Goal: Information Seeking & Learning: Learn about a topic

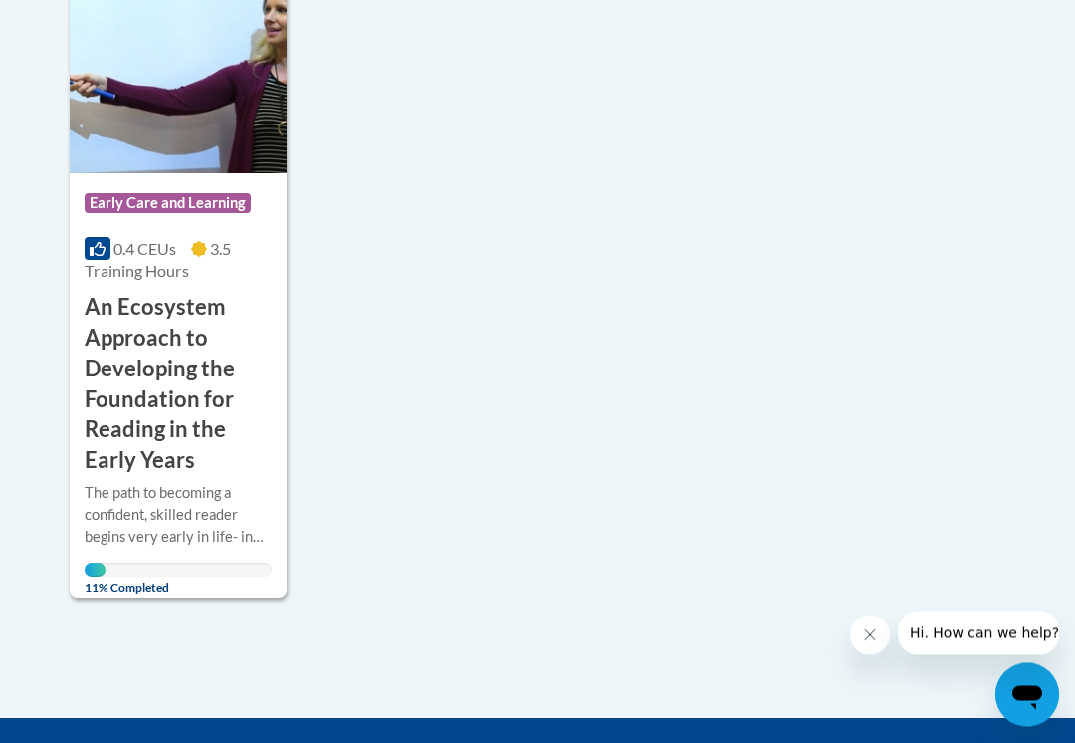
scroll to position [541, 0]
click at [127, 562] on div "11% Completed" at bounding box center [178, 569] width 187 height 14
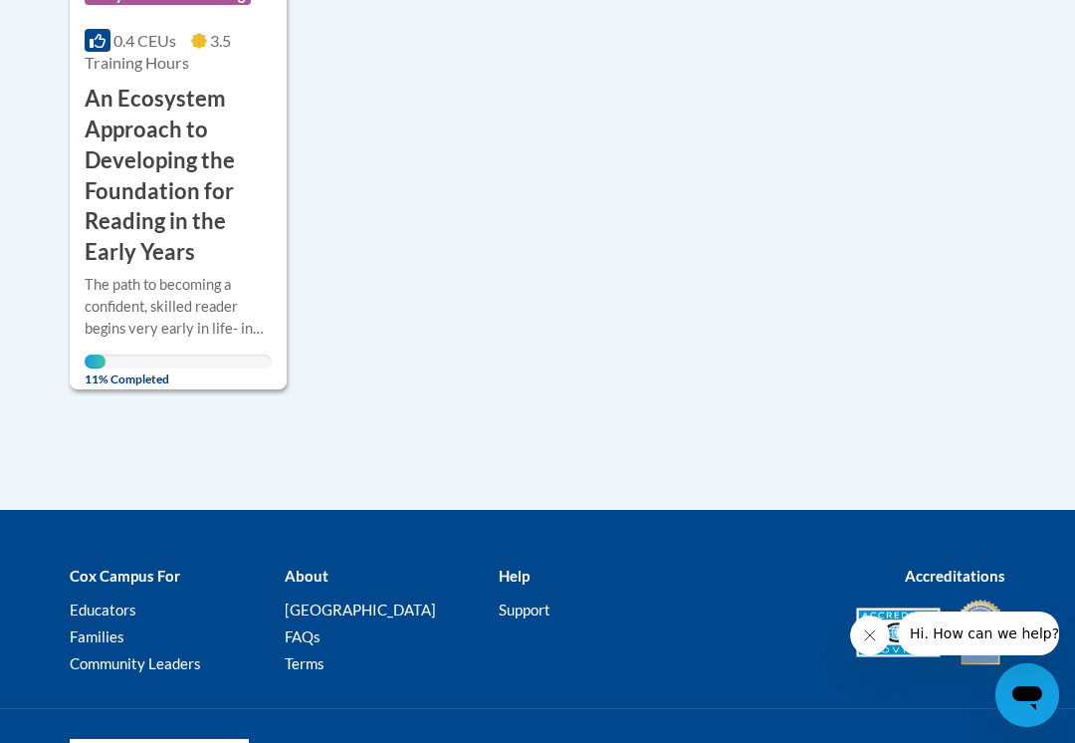
scroll to position [813, 0]
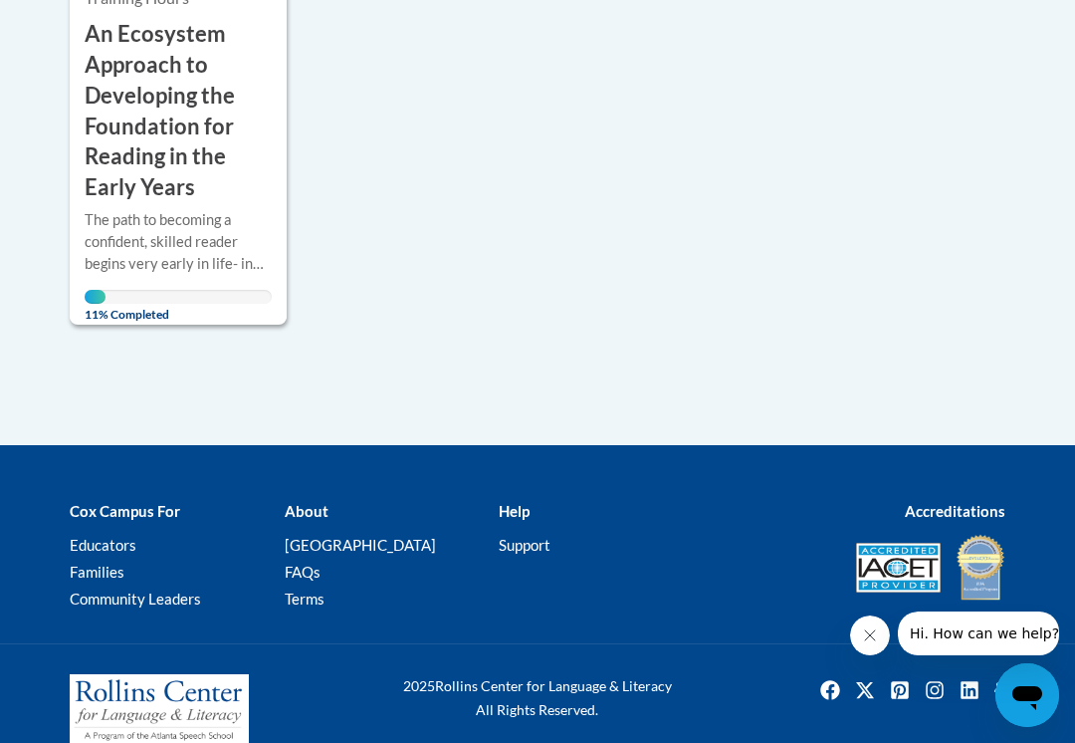
click at [1031, 688] on icon "Open messaging window" at bounding box center [1027, 698] width 30 height 24
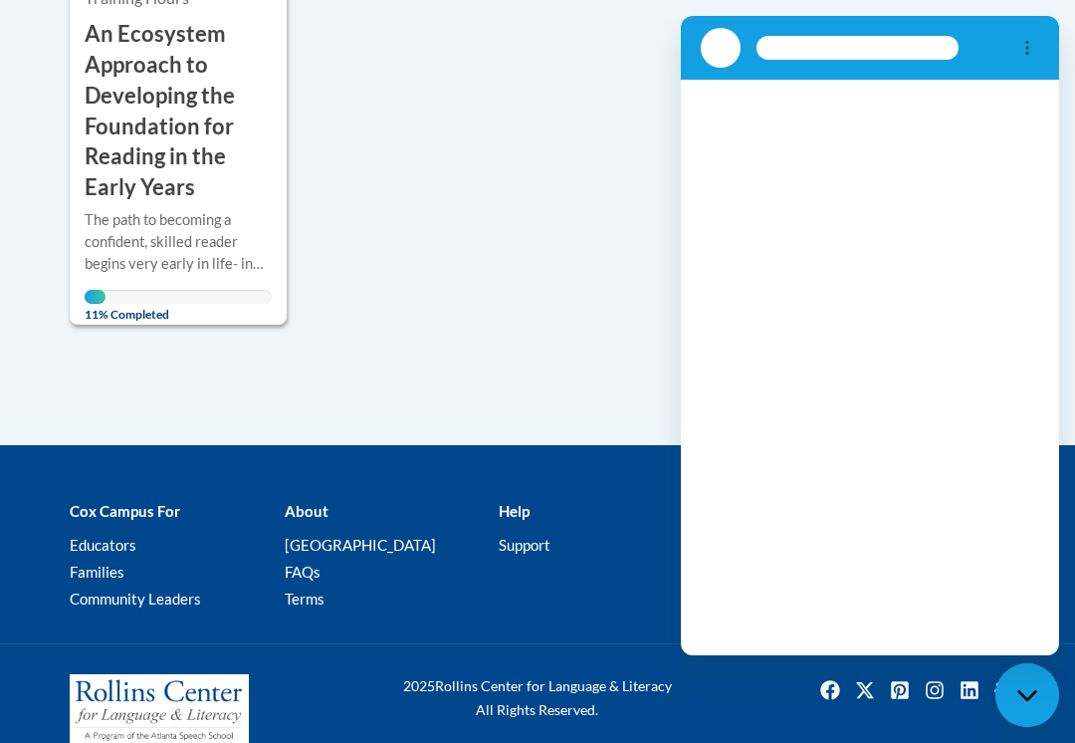
scroll to position [0, 0]
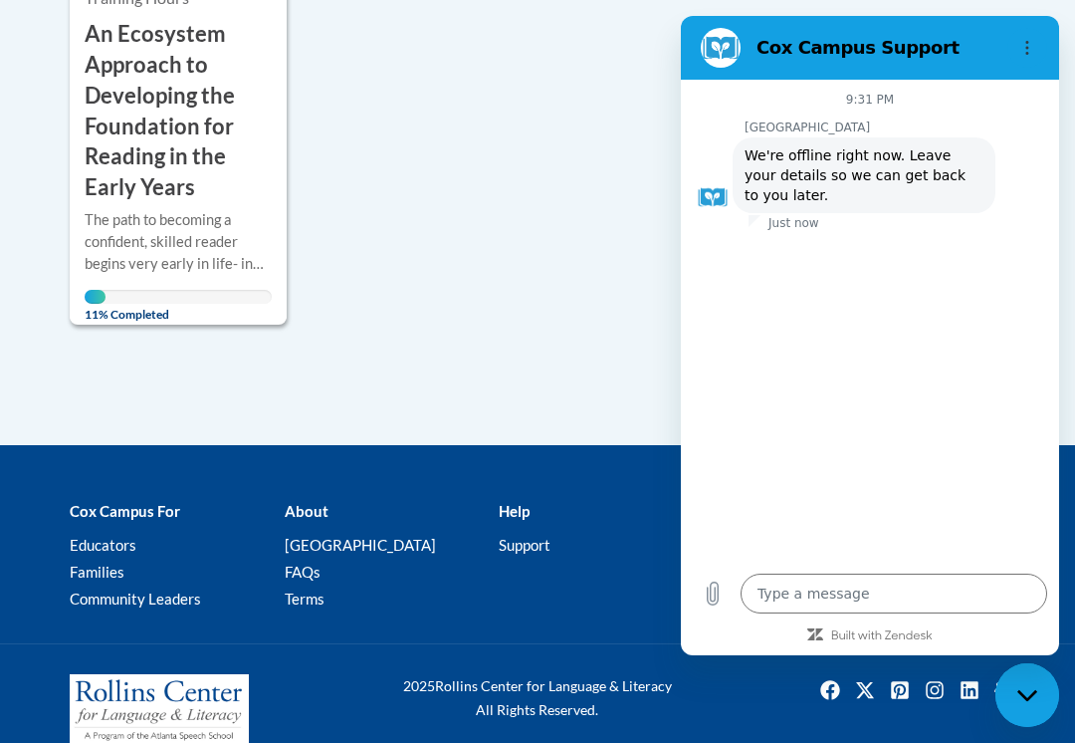
type textarea "x"
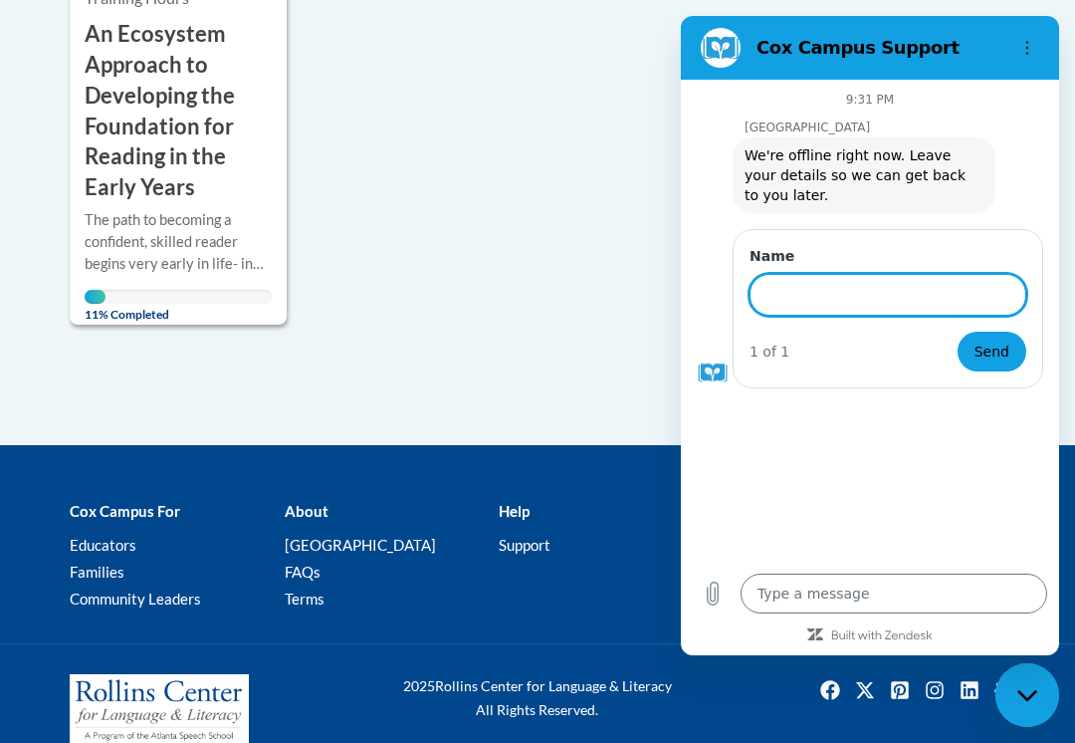
click at [341, 372] on div "Sort Date Enrolled Title (A-Z) «« « 1-1 » »» 1 Activities CEUs" at bounding box center [538, 38] width 966 height 813
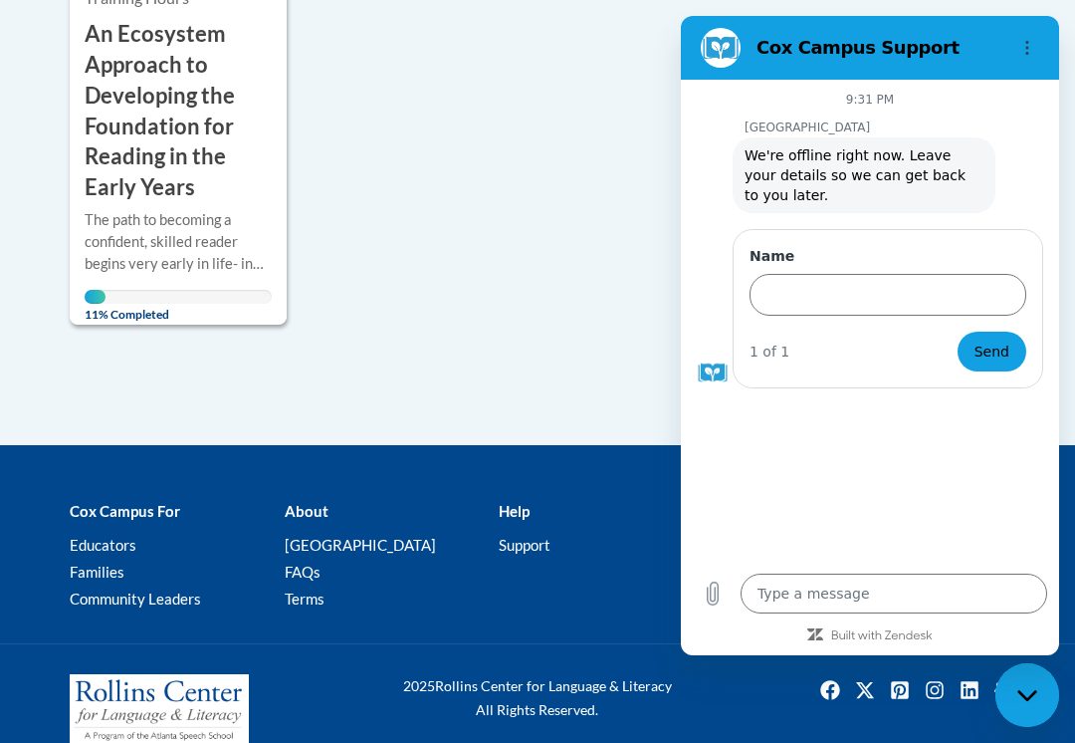
click at [365, 317] on div "Course Category: Early Care and Learning 0.4 CEUs 3.5 Training Hours COURSE An …" at bounding box center [417, 10] width 695 height 627
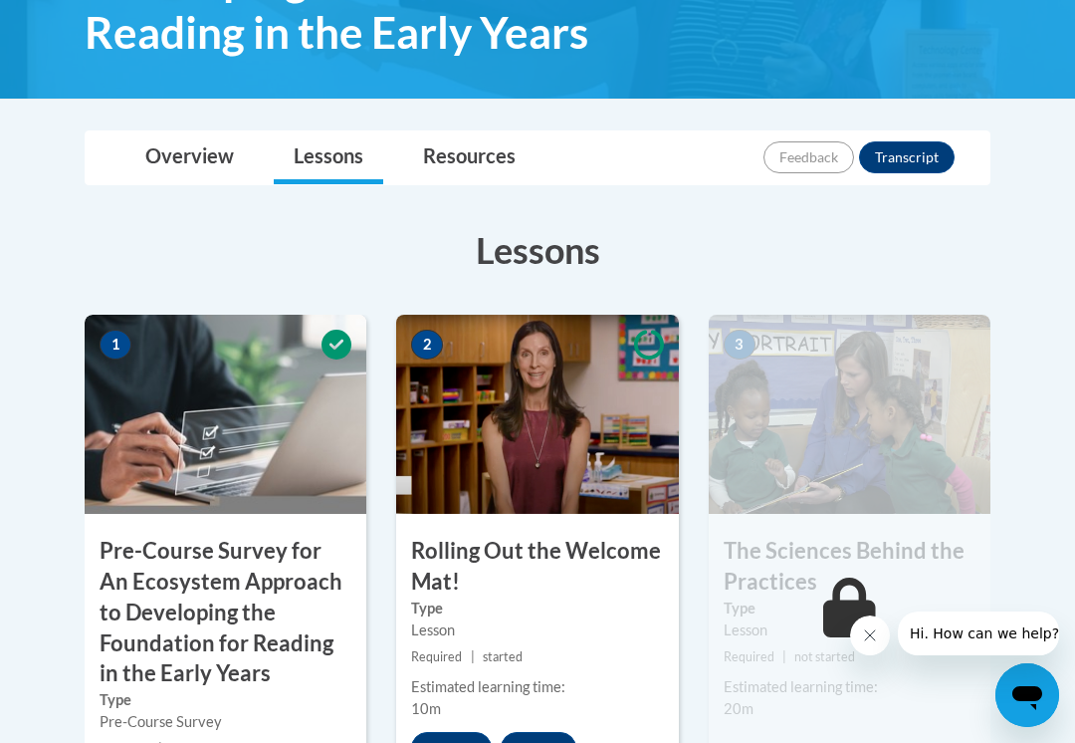
scroll to position [435, 0]
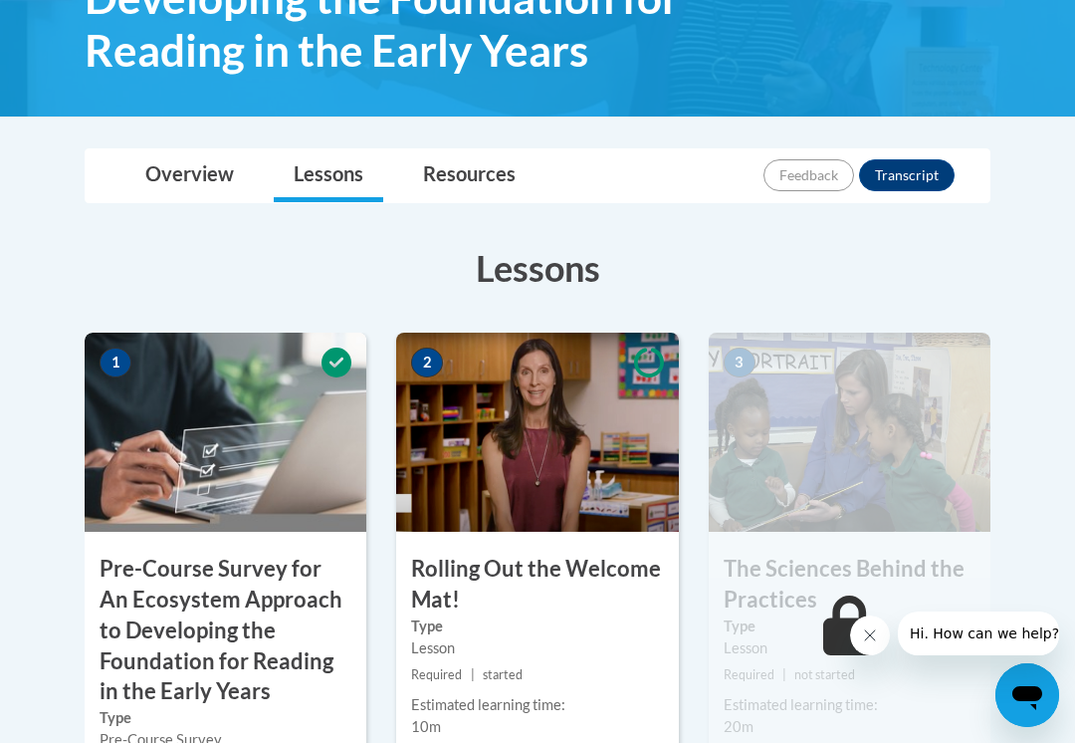
click at [136, 578] on h3 "Pre-Course Survey for An Ecosystem Approach to Developing the Foundation for Re…" at bounding box center [226, 629] width 282 height 153
click at [140, 654] on h3 "Pre-Course Survey for An Ecosystem Approach to Developing the Foundation for Re…" at bounding box center [226, 629] width 282 height 153
click at [169, 606] on h3 "Pre-Course Survey for An Ecosystem Approach to Developing the Foundation for Re…" at bounding box center [226, 629] width 282 height 153
click at [164, 606] on h3 "Pre-Course Survey for An Ecosystem Approach to Developing the Foundation for Re…" at bounding box center [226, 629] width 282 height 153
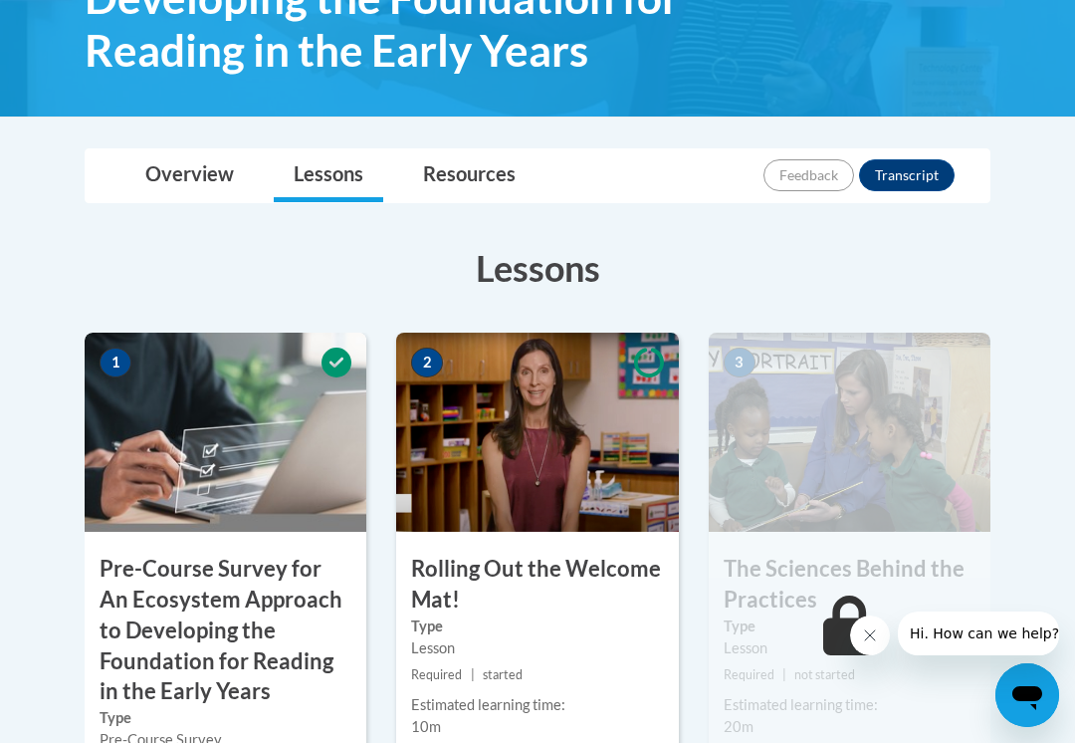
click at [155, 614] on h3 "Pre-Course Survey for An Ecosystem Approach to Developing the Foundation for Re…" at bounding box center [226, 629] width 282 height 153
click at [152, 609] on h3 "Pre-Course Survey for An Ecosystem Approach to Developing the Foundation for Re…" at bounding box center [226, 629] width 282 height 153
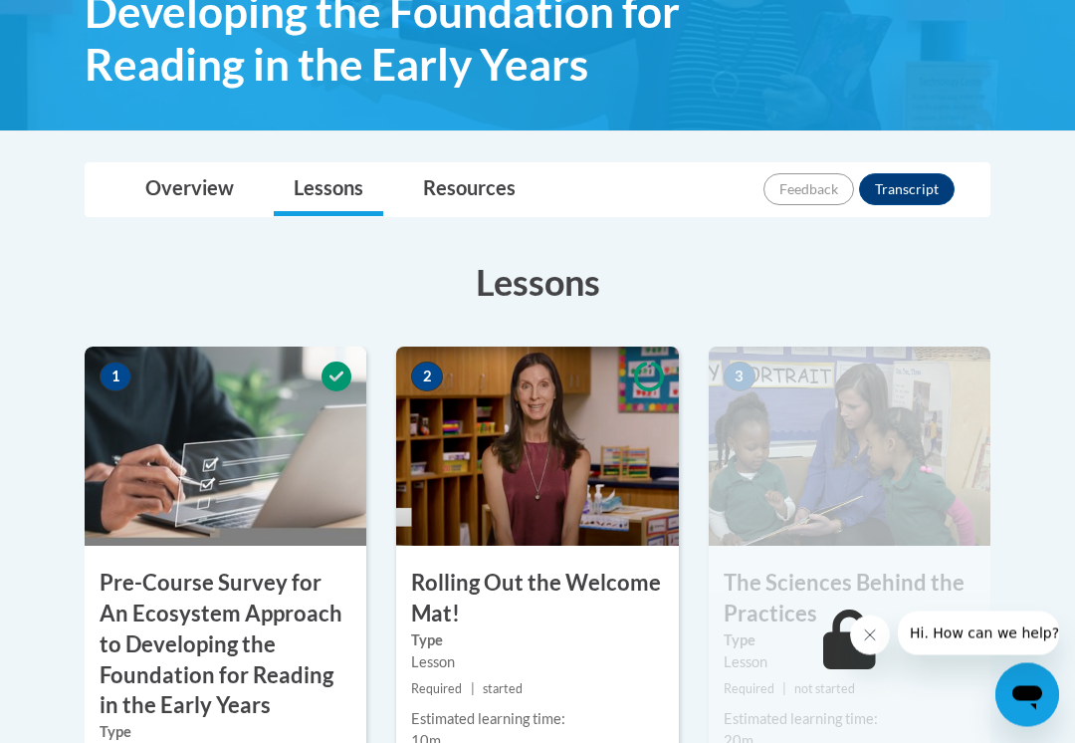
scroll to position [405, 0]
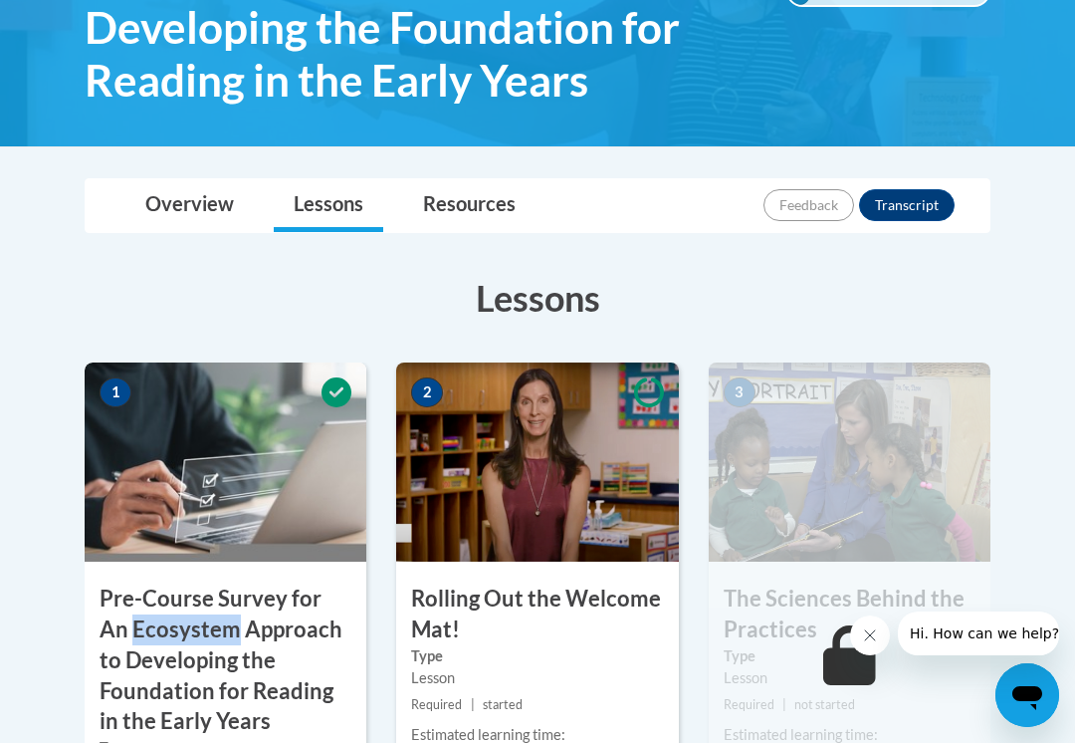
click at [157, 673] on h3 "Pre-Course Survey for An Ecosystem Approach to Developing the Foundation for Re…" at bounding box center [226, 659] width 282 height 153
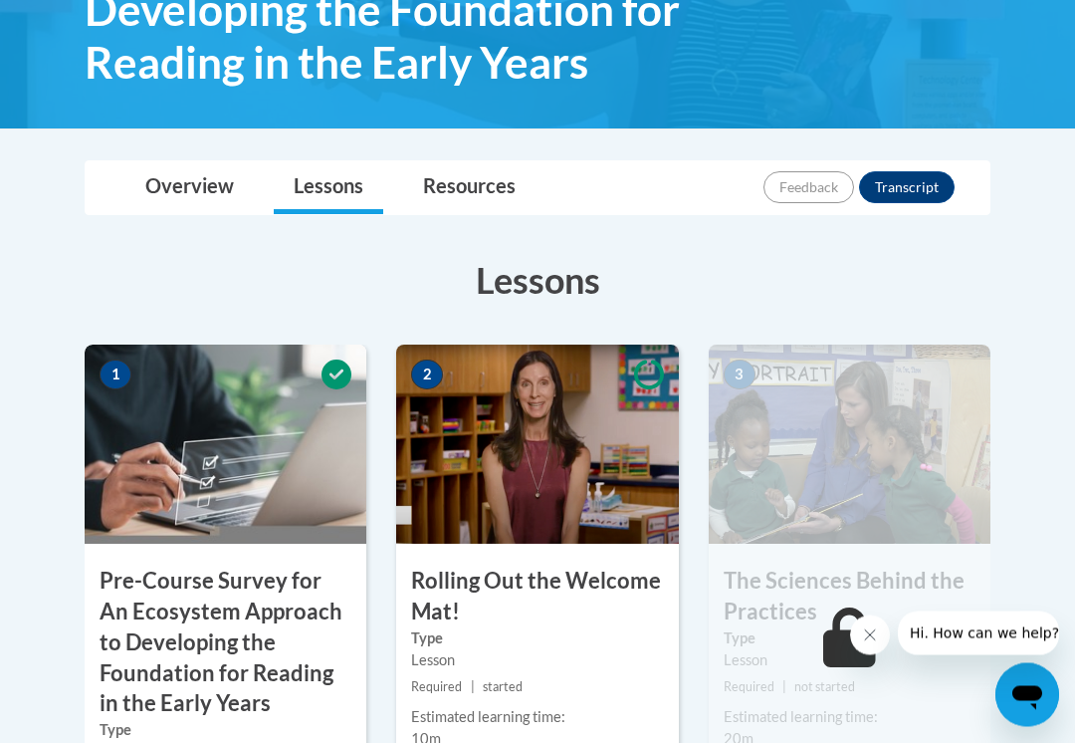
scroll to position [441, 0]
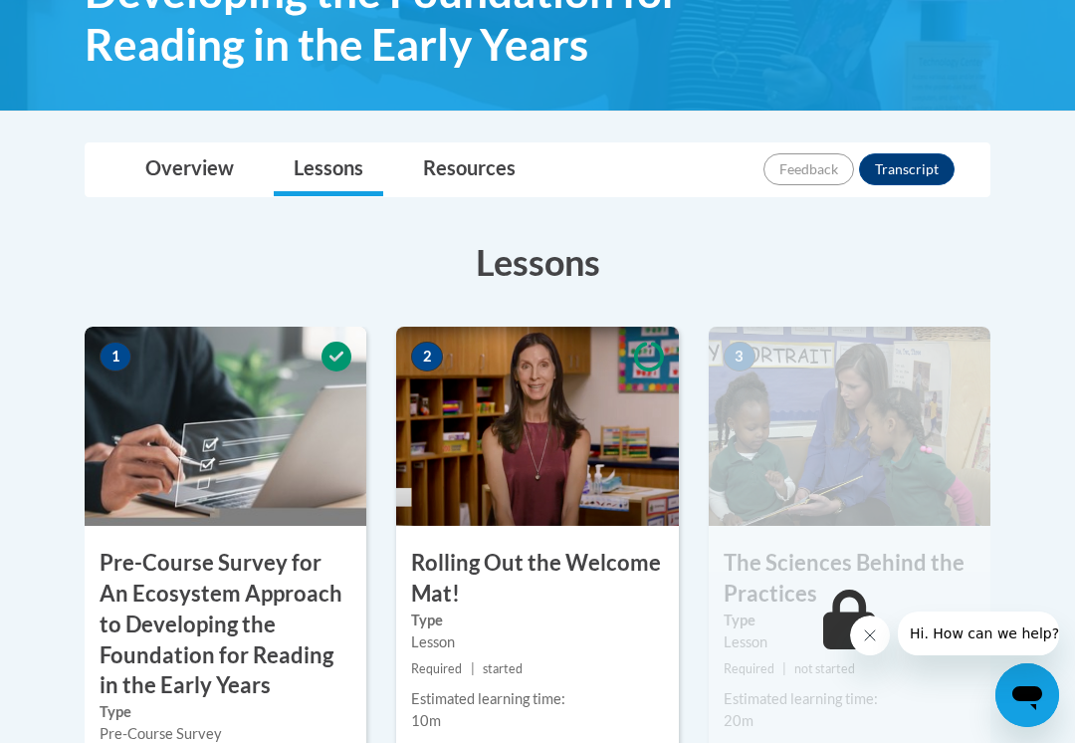
click at [152, 630] on h3 "Pre-Course Survey for An Ecosystem Approach to Developing the Foundation for Re…" at bounding box center [226, 624] width 282 height 153
click at [121, 611] on h3 "Pre-Course Survey for An Ecosystem Approach to Developing the Foundation for Re…" at bounding box center [226, 624] width 282 height 153
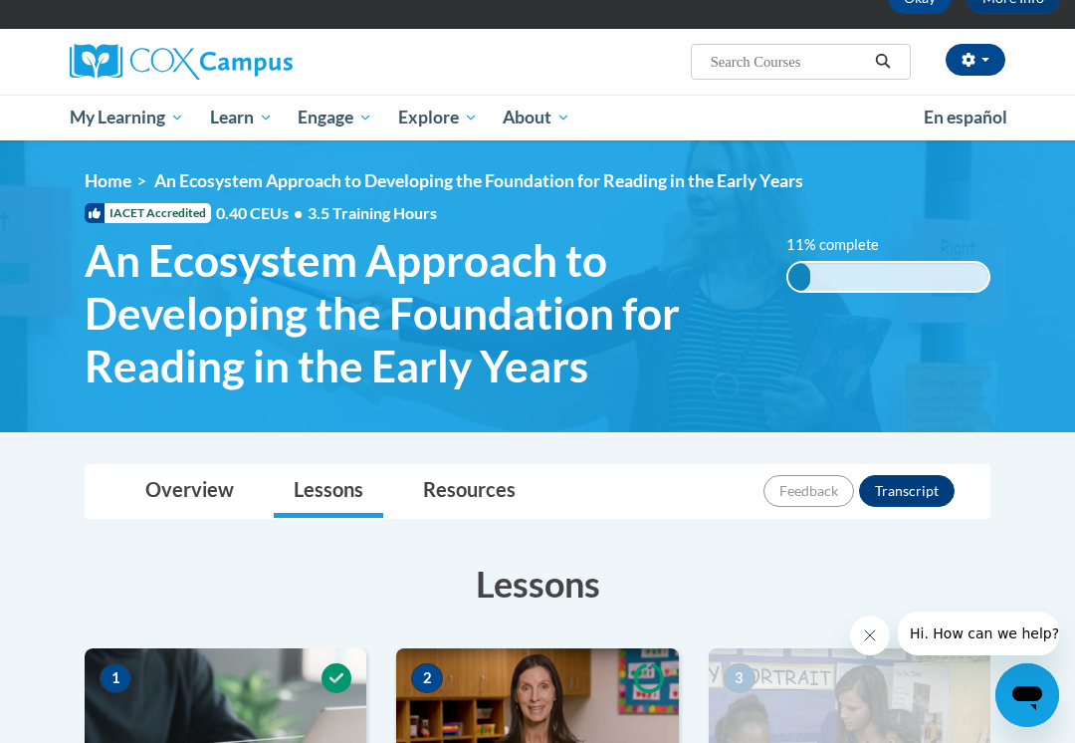
scroll to position [0, 0]
